Goal: Information Seeking & Learning: Learn about a topic

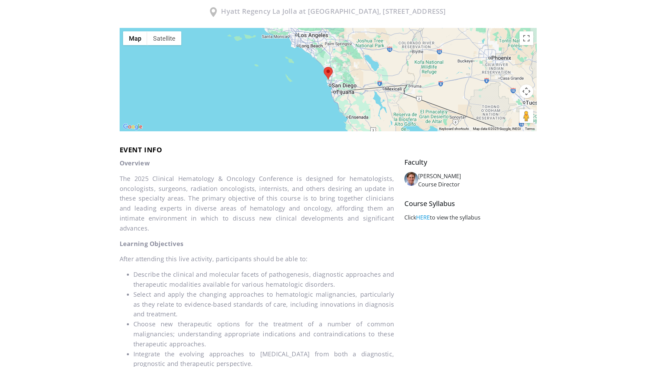
scroll to position [172, 0]
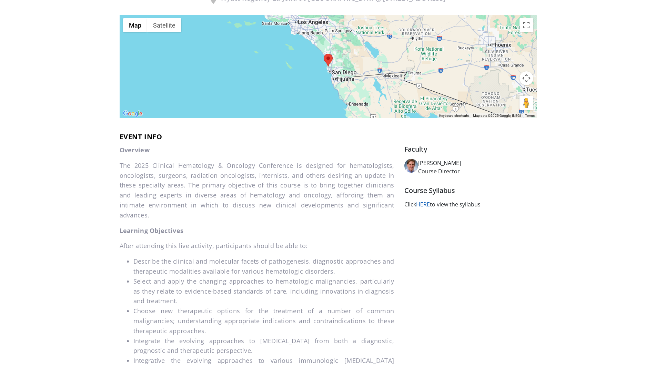
click at [421, 208] on link "HERE" at bounding box center [423, 205] width 14 height 8
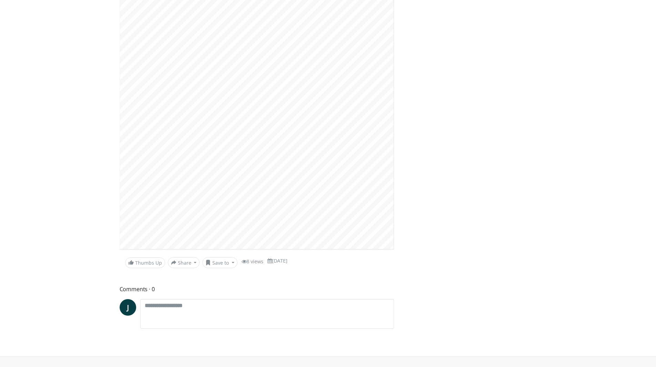
scroll to position [65, 0]
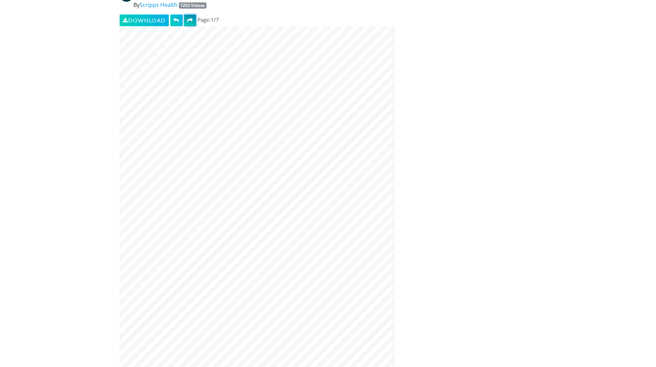
click at [193, 21] on span at bounding box center [190, 21] width 6 height 6
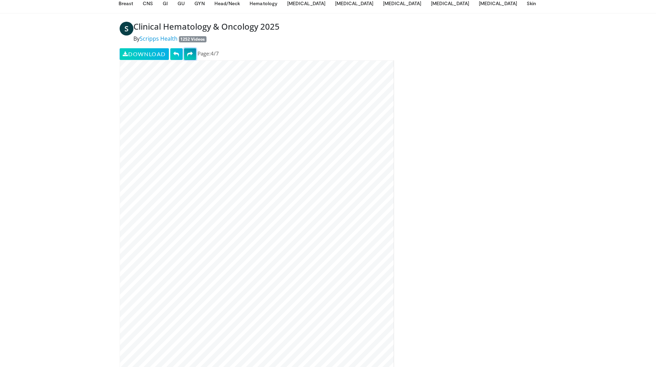
scroll to position [31, 0]
click at [193, 56] on span at bounding box center [190, 55] width 6 height 6
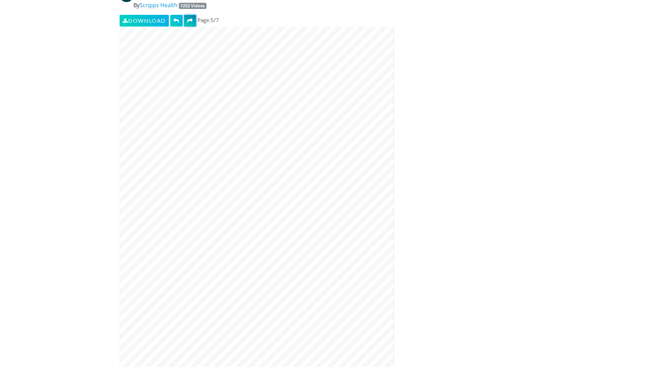
scroll to position [65, 0]
click at [190, 23] on button at bounding box center [190, 20] width 12 height 12
click at [178, 22] on span at bounding box center [176, 21] width 6 height 6
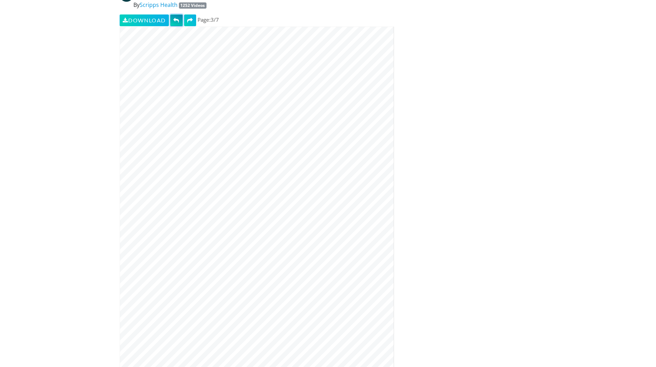
click at [178, 22] on span at bounding box center [176, 21] width 6 height 6
